Goal: Information Seeking & Learning: Check status

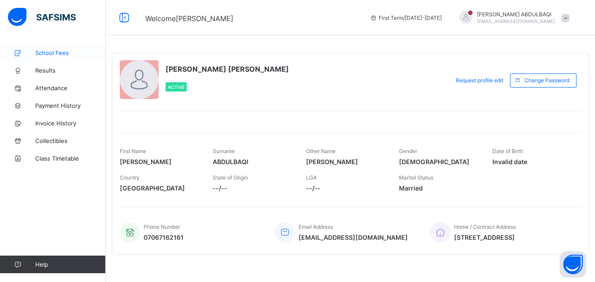
click at [62, 52] on span "School Fees" at bounding box center [70, 52] width 70 height 7
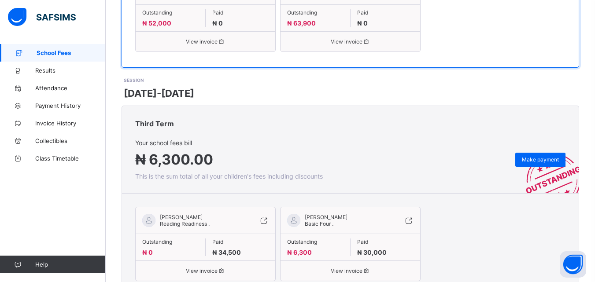
scroll to position [332, 0]
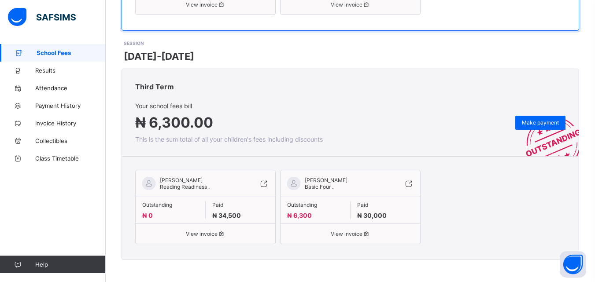
click at [299, 210] on span at bounding box center [315, 210] width 56 height 4
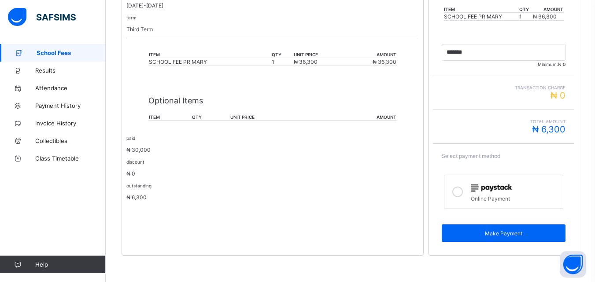
scroll to position [219, 0]
click at [463, 192] on icon at bounding box center [457, 192] width 11 height 11
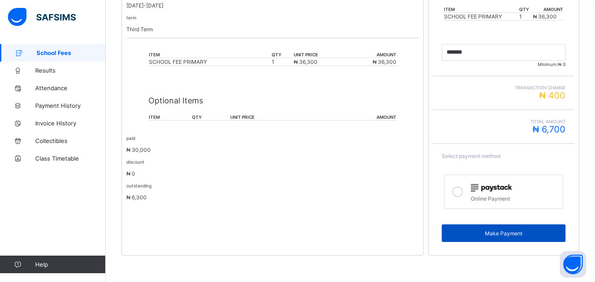
click at [477, 233] on span "Make Payment" at bounding box center [503, 233] width 111 height 7
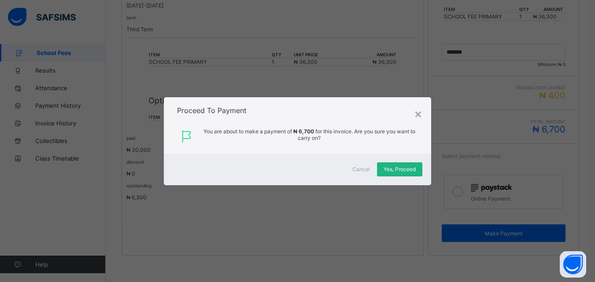
click at [401, 173] on div "Yes, Proceed" at bounding box center [399, 169] width 45 height 14
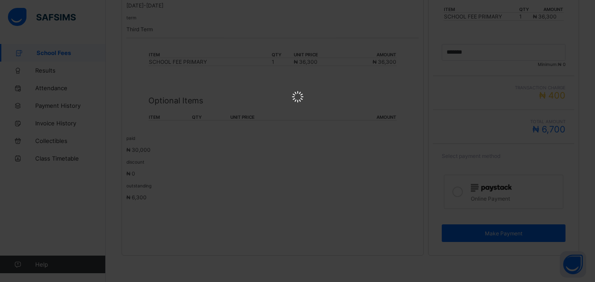
scroll to position [0, 0]
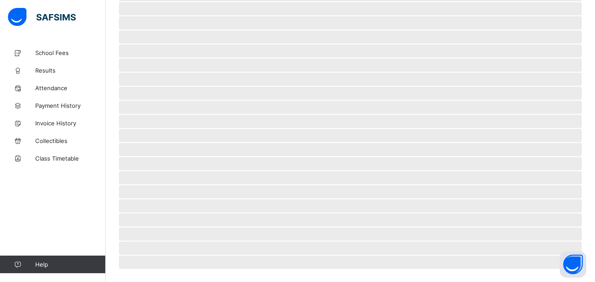
scroll to position [55, 0]
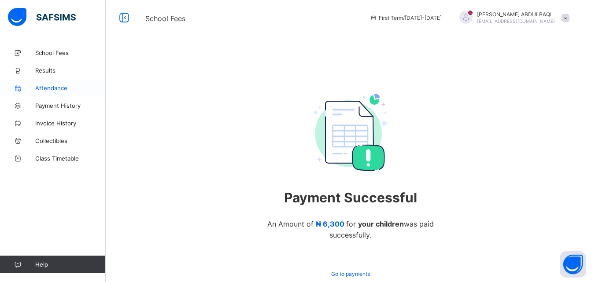
click at [49, 89] on span "Attendance" at bounding box center [70, 88] width 70 height 7
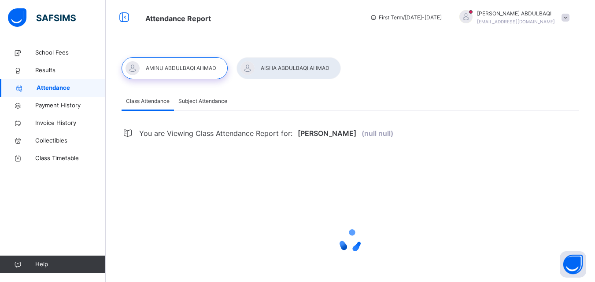
select select "****"
select select "*"
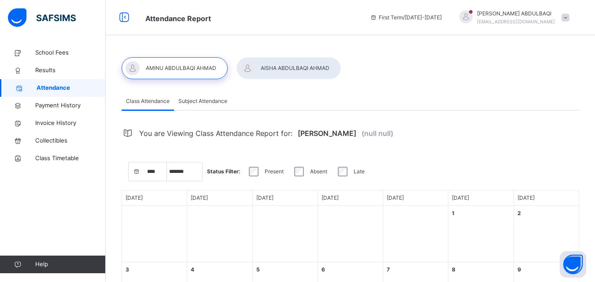
click at [280, 70] on div at bounding box center [288, 68] width 104 height 22
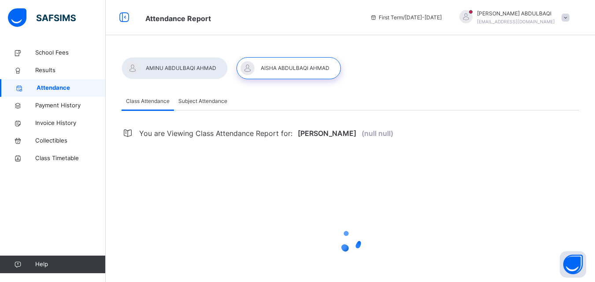
select select "****"
select select "*"
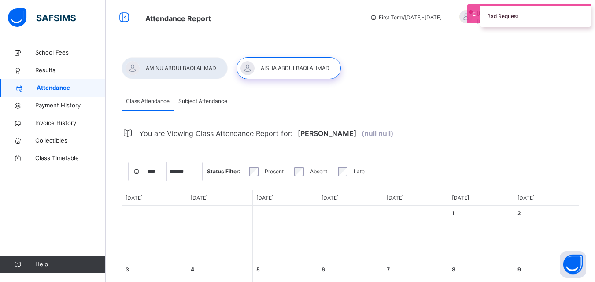
click at [188, 64] on div at bounding box center [175, 68] width 106 height 22
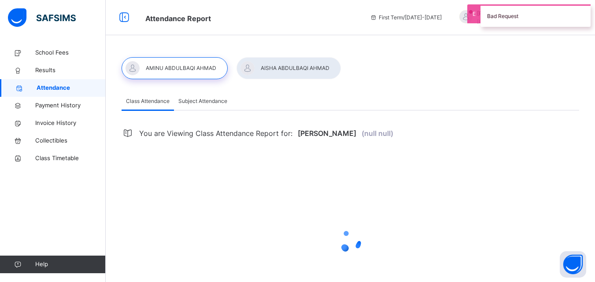
select select "****"
select select "*"
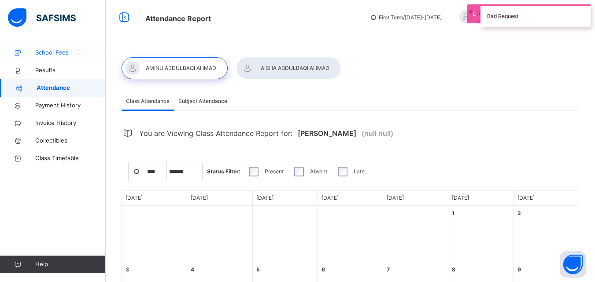
click at [61, 49] on span "School Fees" at bounding box center [70, 52] width 70 height 9
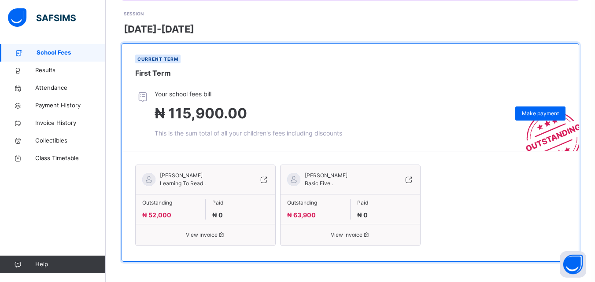
scroll to position [125, 0]
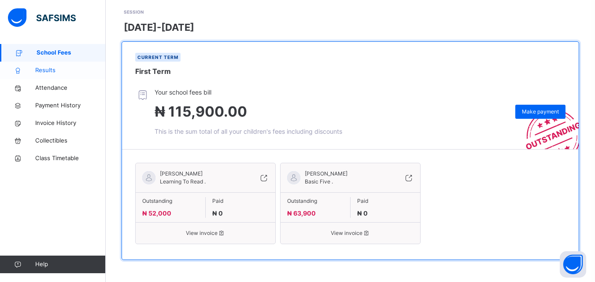
click at [48, 72] on span "Results" at bounding box center [70, 70] width 70 height 9
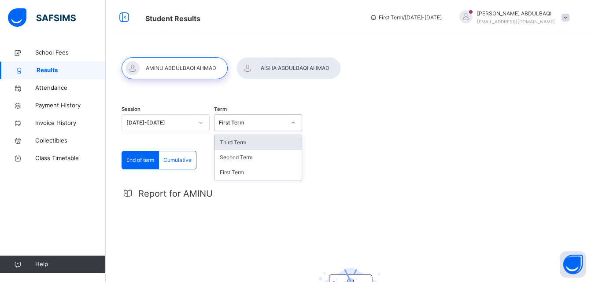
click at [263, 125] on div "First Term" at bounding box center [252, 123] width 67 height 8
click at [203, 123] on icon at bounding box center [200, 122] width 5 height 9
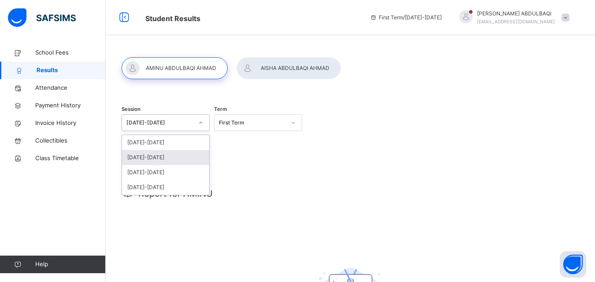
click at [160, 159] on div "[DATE]-[DATE]" at bounding box center [165, 157] width 87 height 15
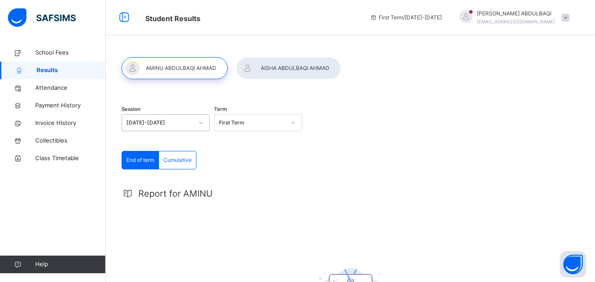
click at [249, 127] on div "First Term" at bounding box center [249, 123] width 70 height 14
click at [241, 178] on div "Third Term" at bounding box center [257, 172] width 87 height 15
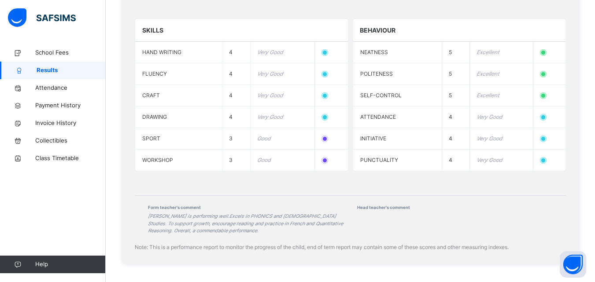
scroll to position [998, 0]
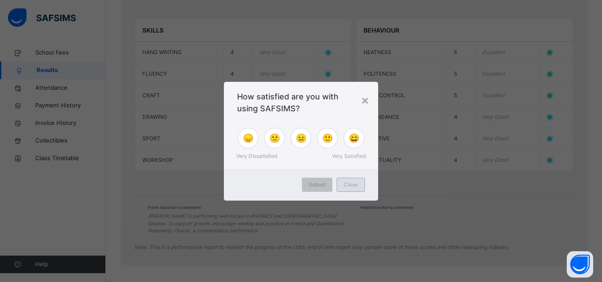
click at [361, 185] on div "Close" at bounding box center [350, 185] width 28 height 14
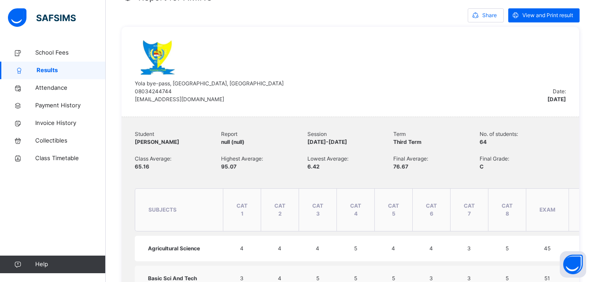
scroll to position [170, 0]
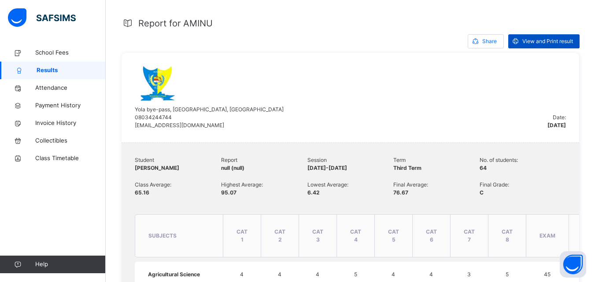
click at [545, 44] on span "View and Print result" at bounding box center [547, 41] width 51 height 8
click at [58, 67] on span "Results" at bounding box center [71, 70] width 69 height 9
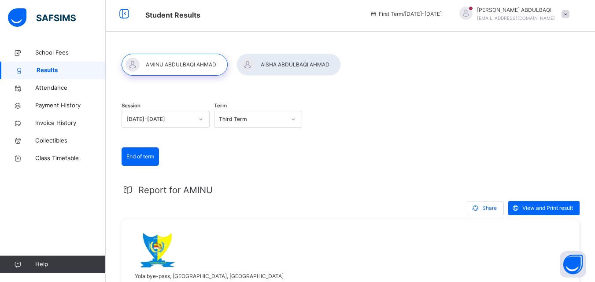
scroll to position [0, 0]
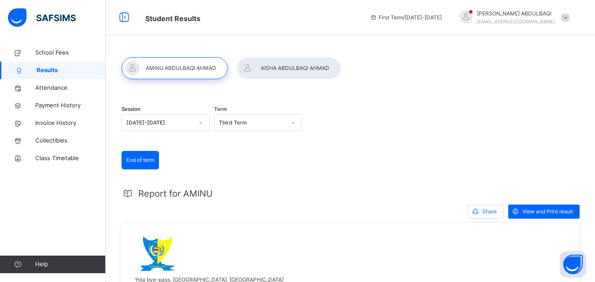
click at [306, 68] on div at bounding box center [288, 68] width 104 height 22
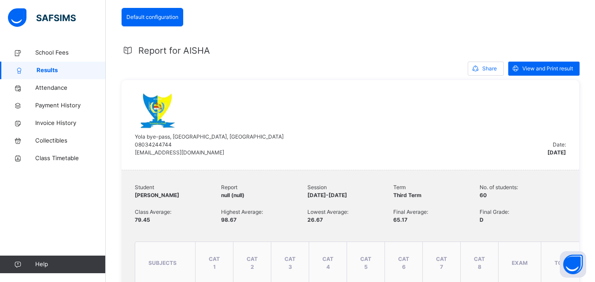
scroll to position [140, 0]
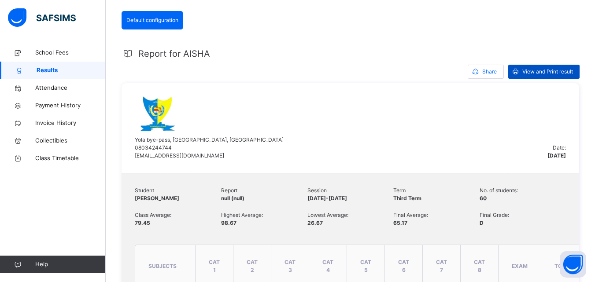
click at [561, 73] on span "View and Print result" at bounding box center [547, 72] width 51 height 8
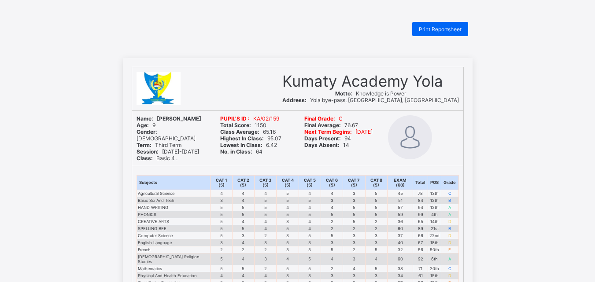
click at [425, 34] on div "Print Reportsheet" at bounding box center [440, 29] width 56 height 14
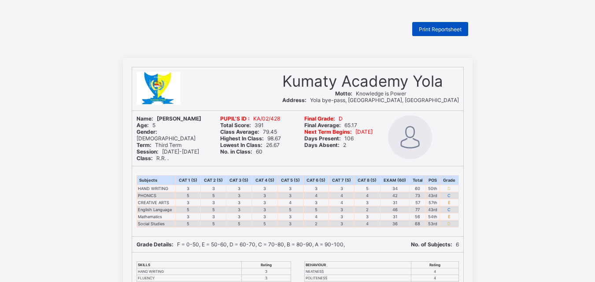
click at [453, 26] on span "Print Reportsheet" at bounding box center [440, 29] width 43 height 7
